Goal: Task Accomplishment & Management: Use online tool/utility

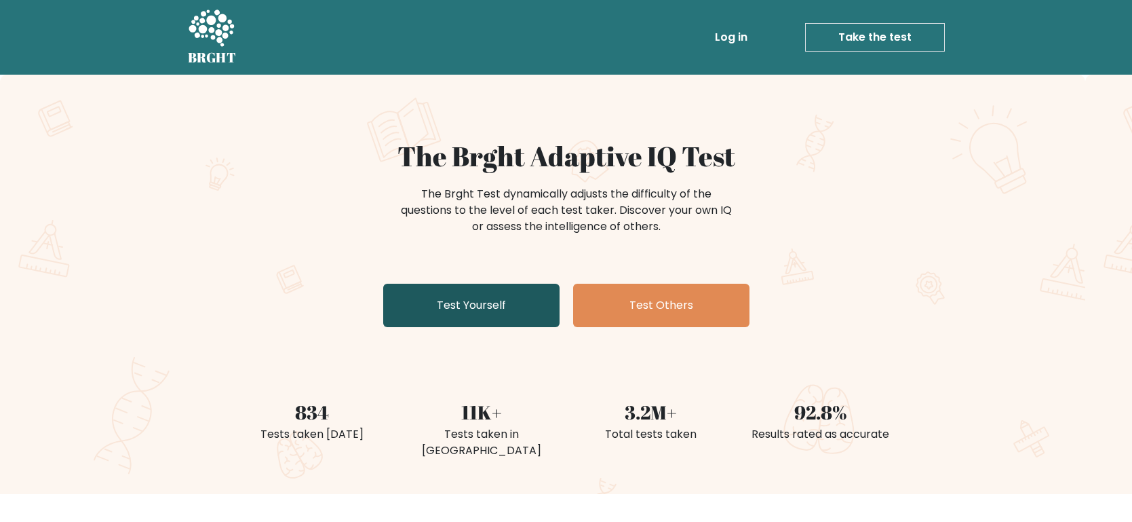
click at [503, 317] on link "Test Yourself" at bounding box center [471, 305] width 176 height 43
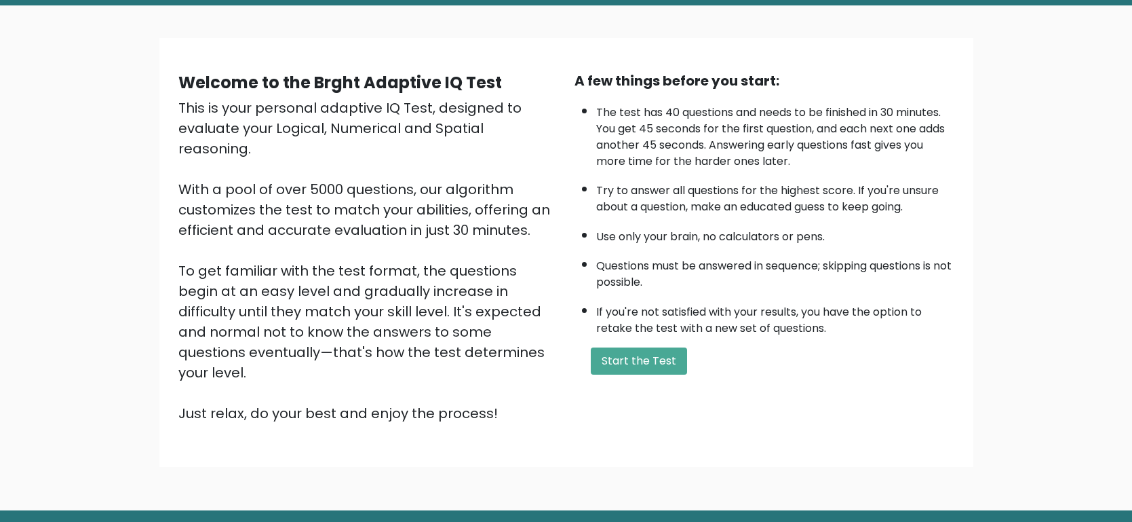
scroll to position [72, 0]
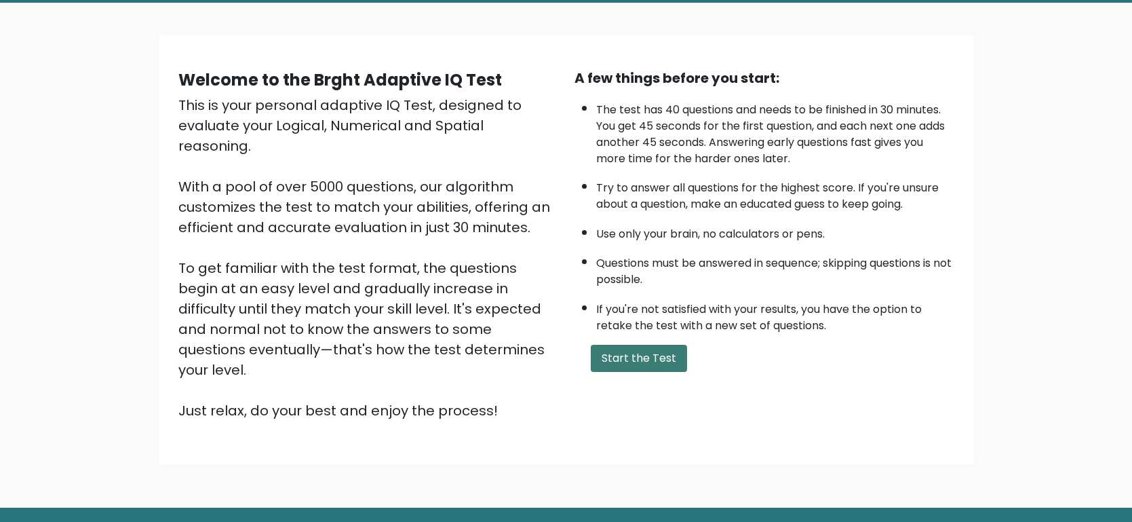
click at [603, 353] on button "Start the Test" at bounding box center [639, 358] width 96 height 27
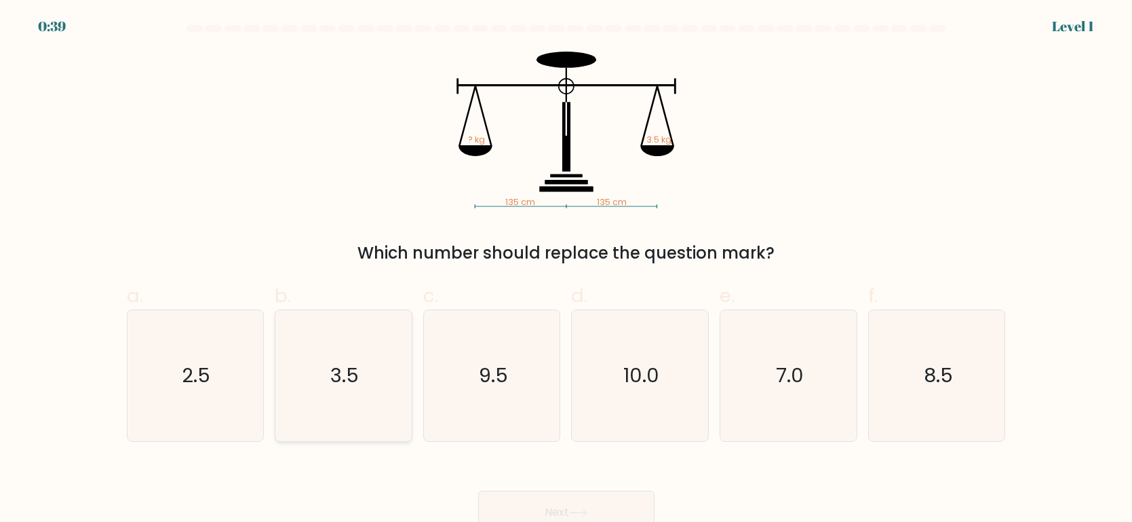
click at [334, 311] on icon "3.5" at bounding box center [343, 375] width 131 height 131
click at [567, 270] on input "b. 3.5" at bounding box center [567, 265] width 1 height 9
radio input "true"
